Goal: Transaction & Acquisition: Purchase product/service

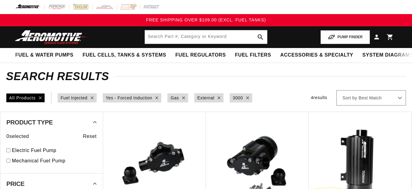
select select "Fuel-Injected"
select select "Yes-Forced-Induction"
select select "Gas"
select select "External"
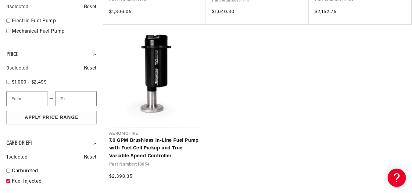
scroll to position [252, 0]
click at [172, 146] on link "7.0 GPM Brushless In-Line Fuel Pump with Fuel Cell Pickup and True Variable Spe…" at bounding box center [154, 149] width 91 height 24
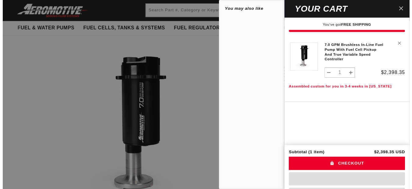
scroll to position [0, 0]
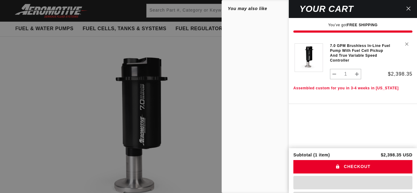
click at [409, 9] on icon "Close" at bounding box center [408, 9] width 4 height 4
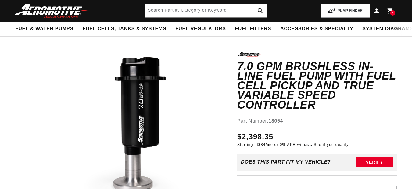
scroll to position [22, 0]
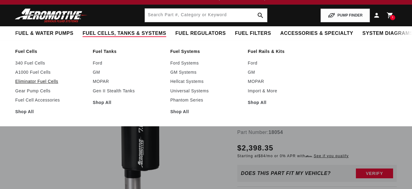
click at [53, 81] on link "Eliminator Fuel Cells" at bounding box center [50, 80] width 71 height 5
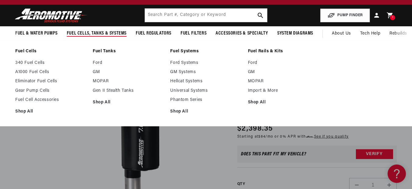
scroll to position [0, 0]
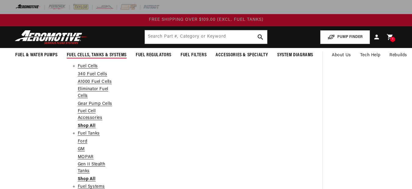
click at [98, 66] on link "Fuel Cells" at bounding box center [88, 66] width 20 height 7
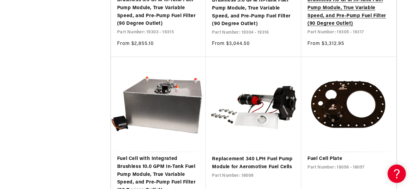
scroll to position [1109, 0]
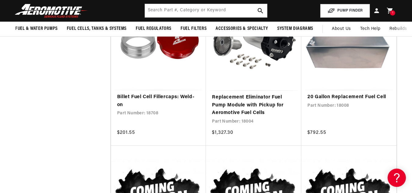
scroll to position [1400, 0]
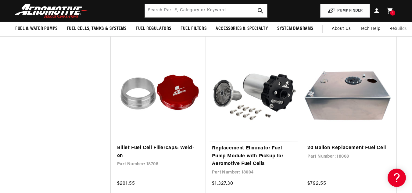
click at [351, 144] on link "20 Gallon Replacement Fuel Cell" at bounding box center [349, 148] width 83 height 8
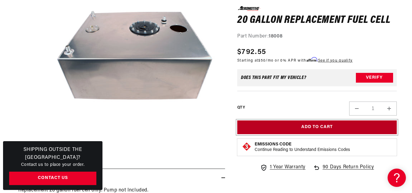
click at [372, 124] on button "Add to Cart" at bounding box center [317, 128] width 160 height 14
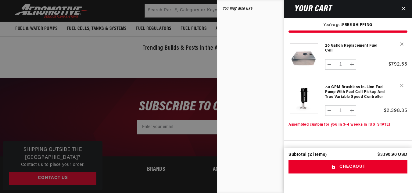
scroll to position [185, 0]
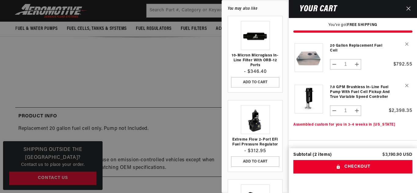
click at [410, 11] on button "Close" at bounding box center [408, 9] width 13 height 18
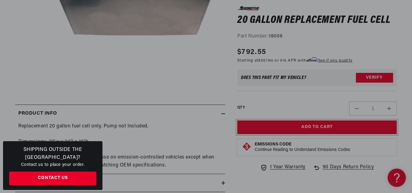
scroll to position [0, 0]
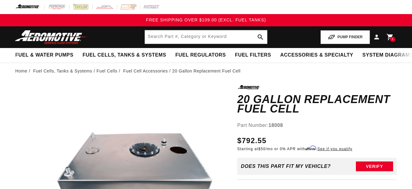
click at [392, 37] on div "1 1 item" at bounding box center [392, 39] width 5 height 5
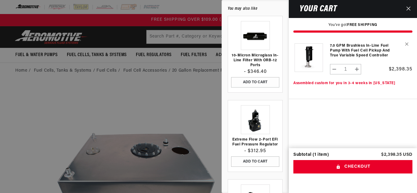
click at [411, 5] on button "Close" at bounding box center [408, 9] width 13 height 18
